Goal: Task Accomplishment & Management: Manage account settings

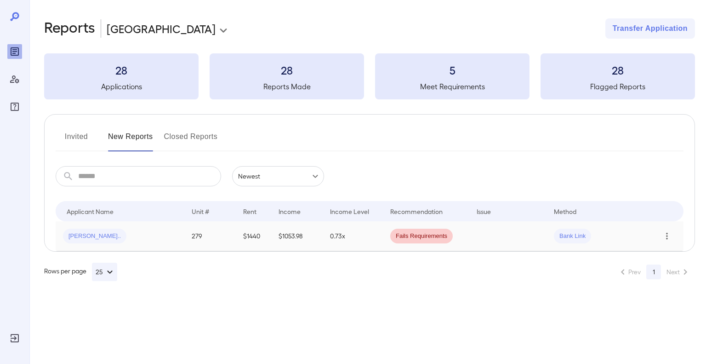
click at [670, 235] on icon "Row Actions" at bounding box center [667, 235] width 10 height 11
click at [200, 226] on div at bounding box center [353, 182] width 706 height 364
click at [208, 239] on td "279" at bounding box center [209, 236] width 51 height 30
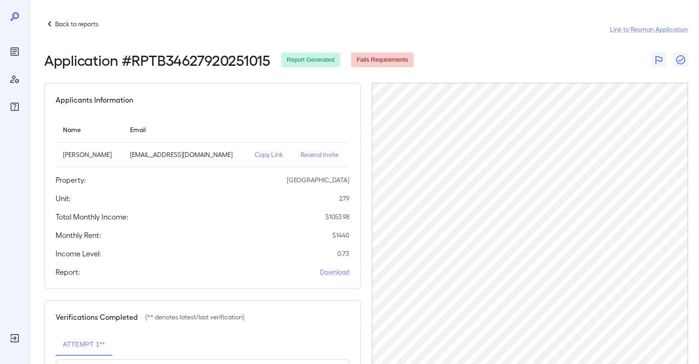
click at [301, 156] on p "Resend Invite" at bounding box center [321, 154] width 41 height 9
click at [323, 153] on p "Resend Invite" at bounding box center [321, 154] width 41 height 9
click at [248, 116] on th "simple table" at bounding box center [270, 129] width 46 height 26
click at [236, 45] on header "Back to reports Link to Resman Application Application # RPTB34627920251015 Rep…" at bounding box center [366, 46] width 644 height 57
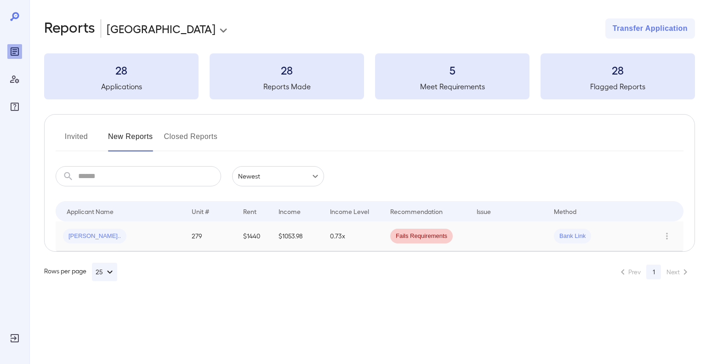
click at [172, 244] on td "[PERSON_NAME].." at bounding box center [120, 236] width 129 height 30
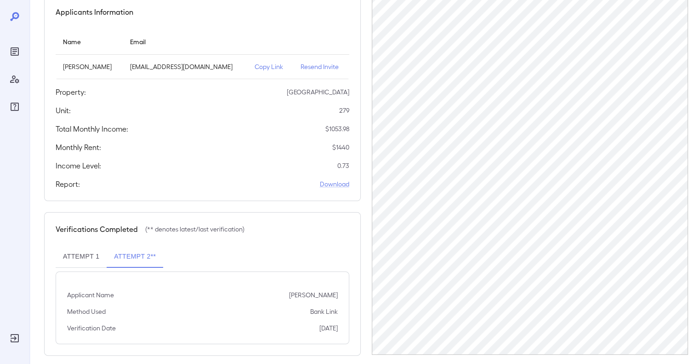
scroll to position [92, 0]
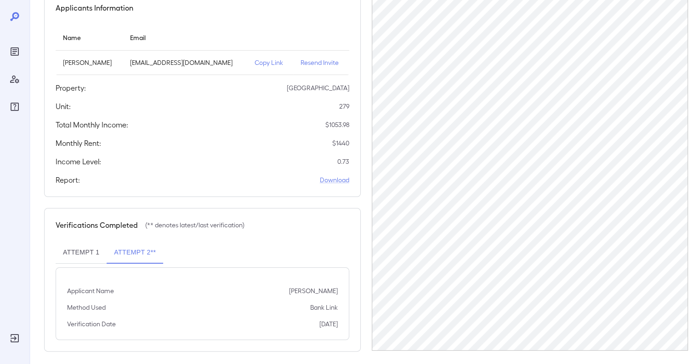
click at [299, 182] on div "Report: Download" at bounding box center [203, 179] width 294 height 11
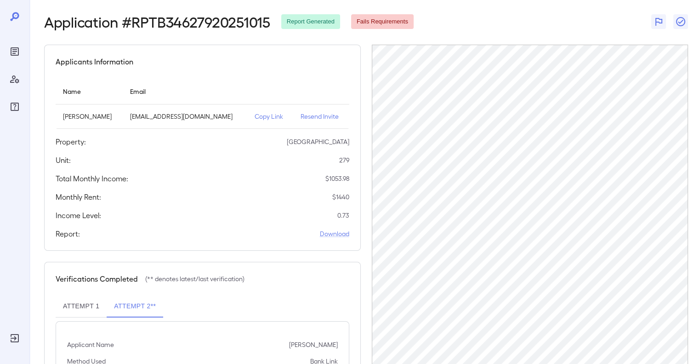
scroll to position [0, 0]
